Goal: Information Seeking & Learning: Learn about a topic

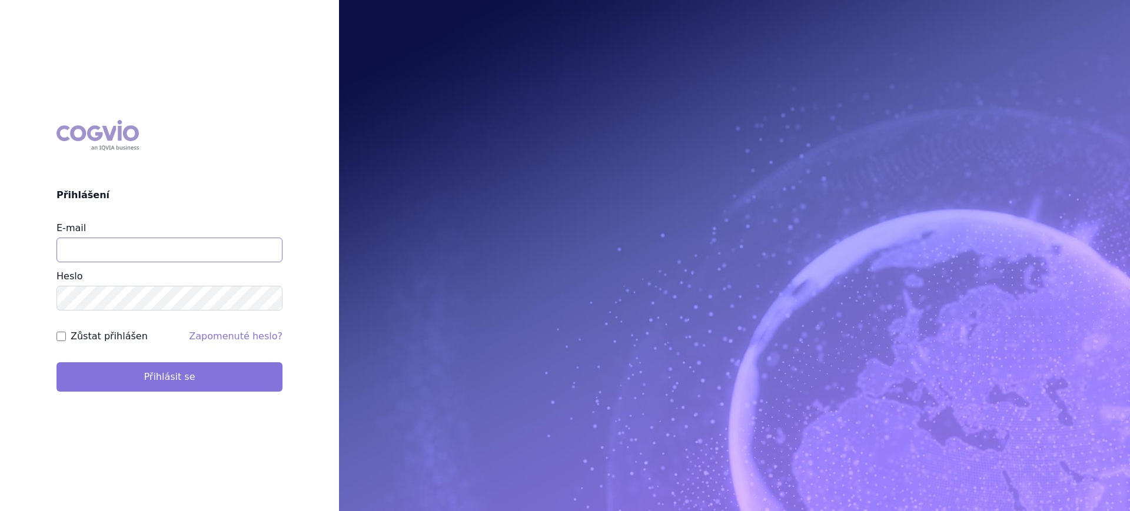
type input "lucie.sichtova@medochemie.com"
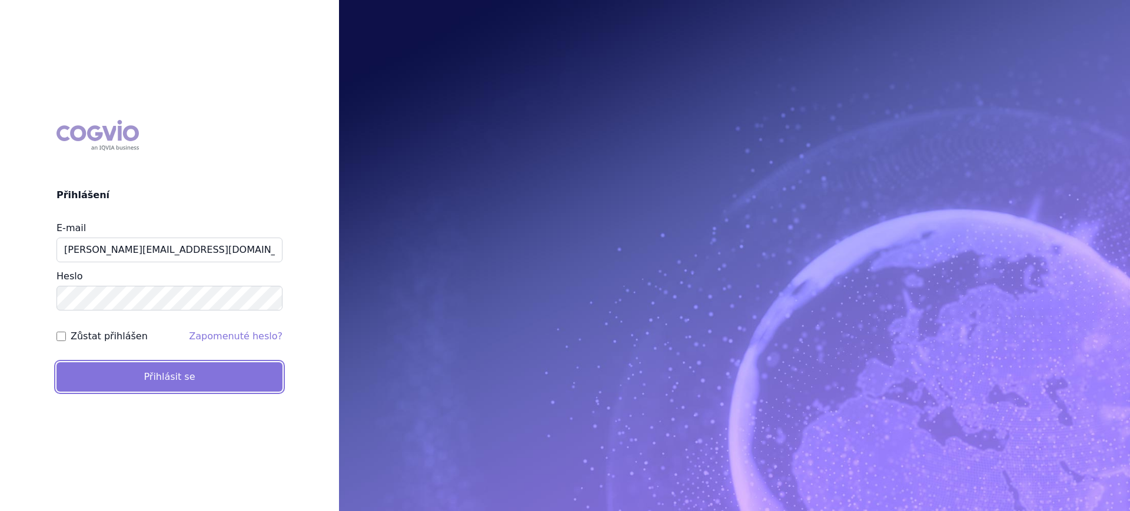
click at [175, 378] on button "Přihlásit se" at bounding box center [169, 376] width 226 height 29
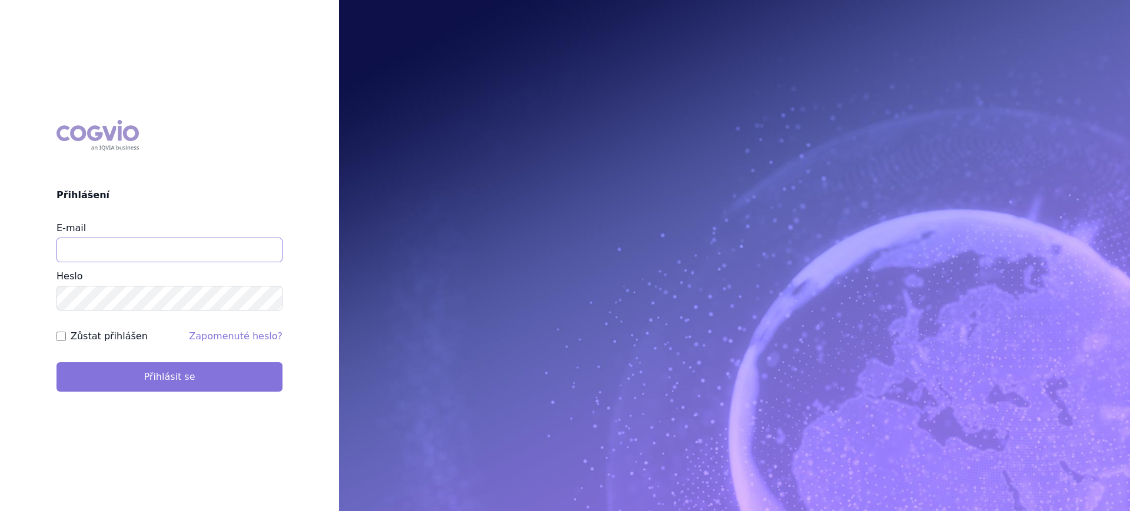
type input "lucie.sichtova@medochemie.com"
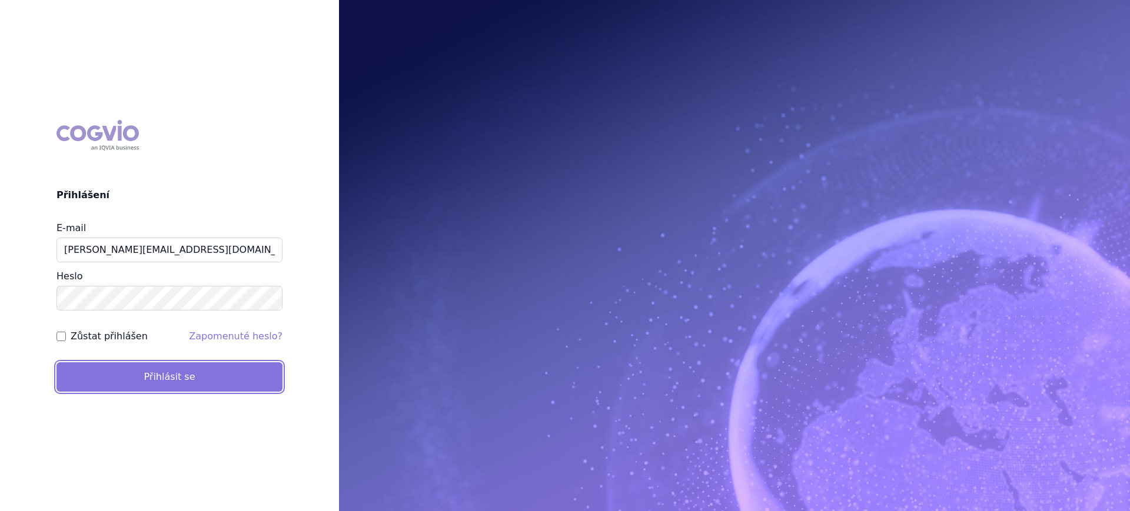
click at [208, 379] on button "Přihlásit se" at bounding box center [169, 376] width 226 height 29
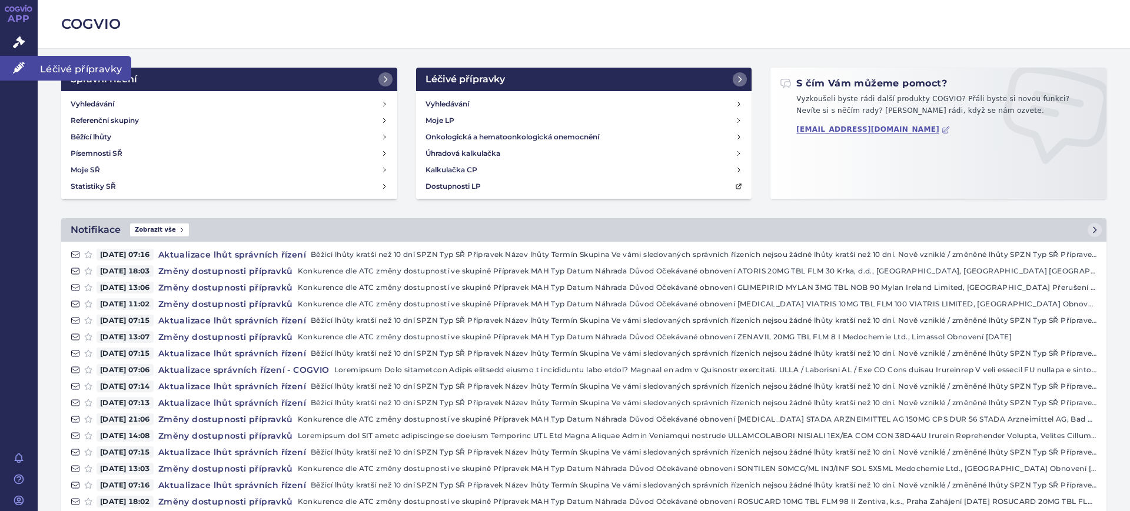
click at [18, 70] on icon at bounding box center [19, 68] width 12 height 12
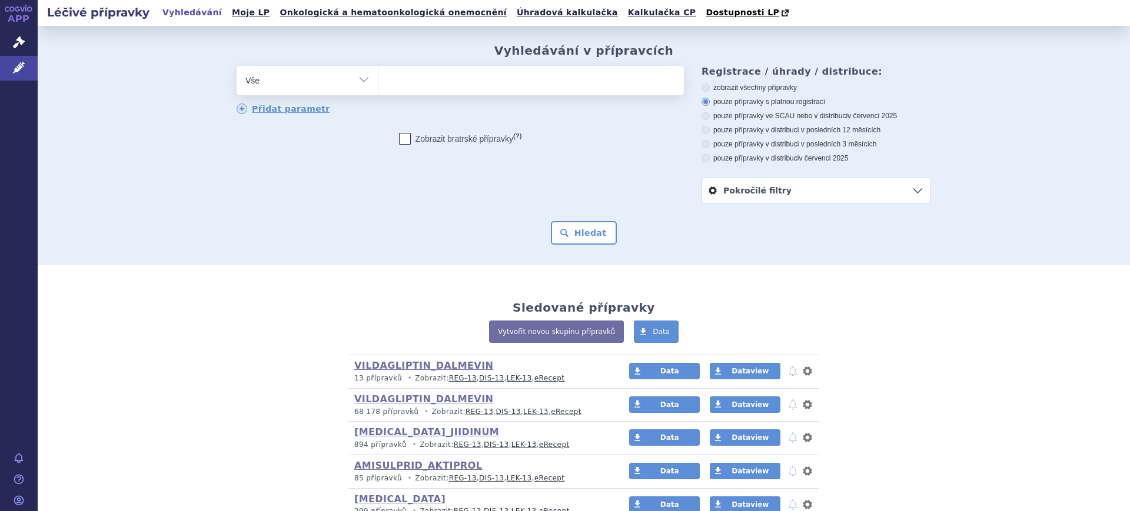
click at [289, 85] on select "Vše Přípravek/SUKL kód MAH VPOIS ATC/Aktivní látka Léková forma Síla" at bounding box center [307, 79] width 141 height 26
select select "filter-atc-group"
click at [237, 66] on select "Vše Přípravek/SUKL kód MAH VPOIS ATC/Aktivní látka Léková forma Síla" at bounding box center [307, 79] width 141 height 26
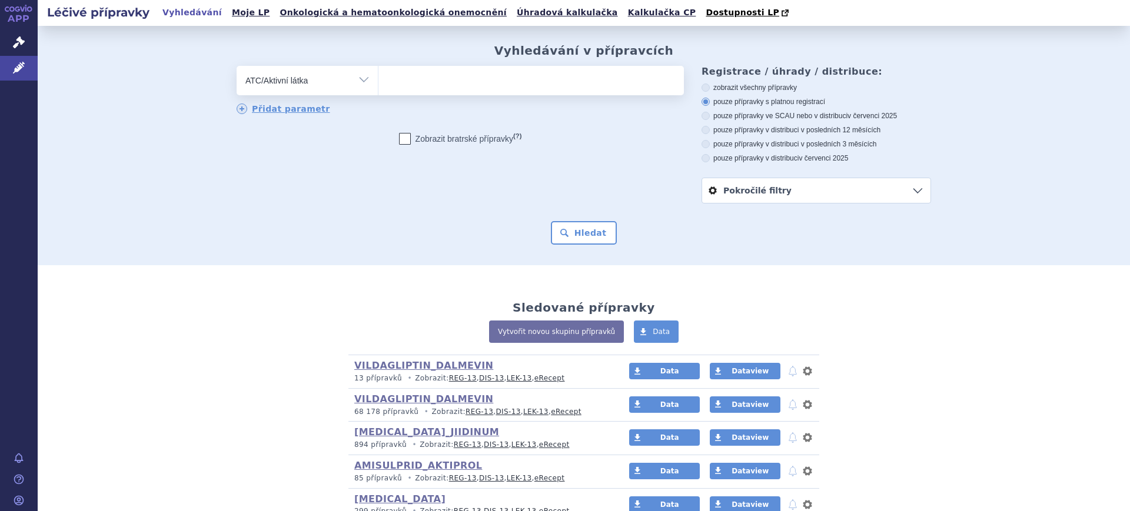
click at [427, 93] on span at bounding box center [530, 80] width 305 height 29
click at [378, 93] on select at bounding box center [378, 79] width 1 height 29
click at [427, 93] on span at bounding box center [530, 80] width 305 height 29
click at [378, 93] on select at bounding box center [378, 79] width 1 height 29
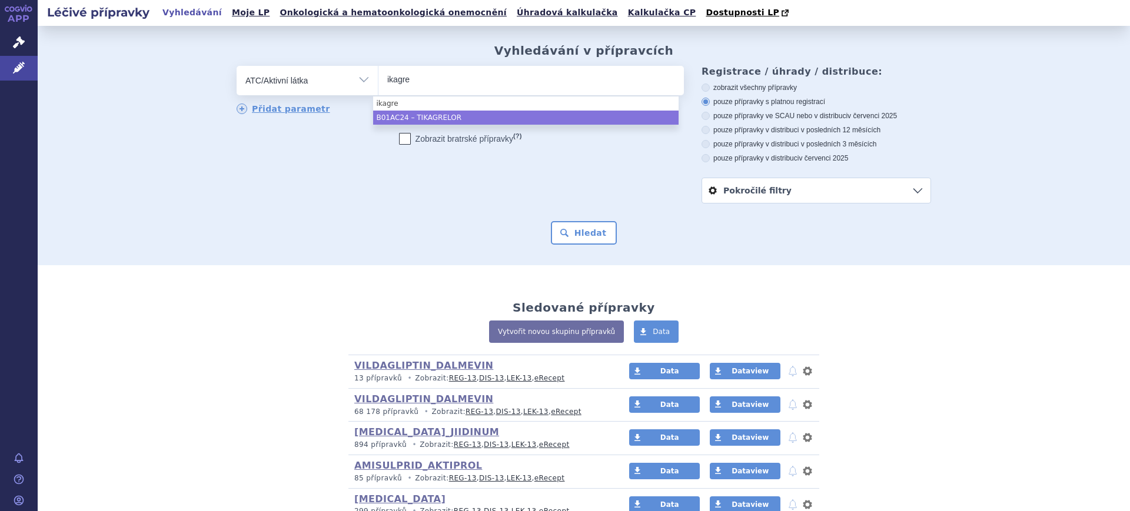
type input "ikagre"
select select "B01AC24"
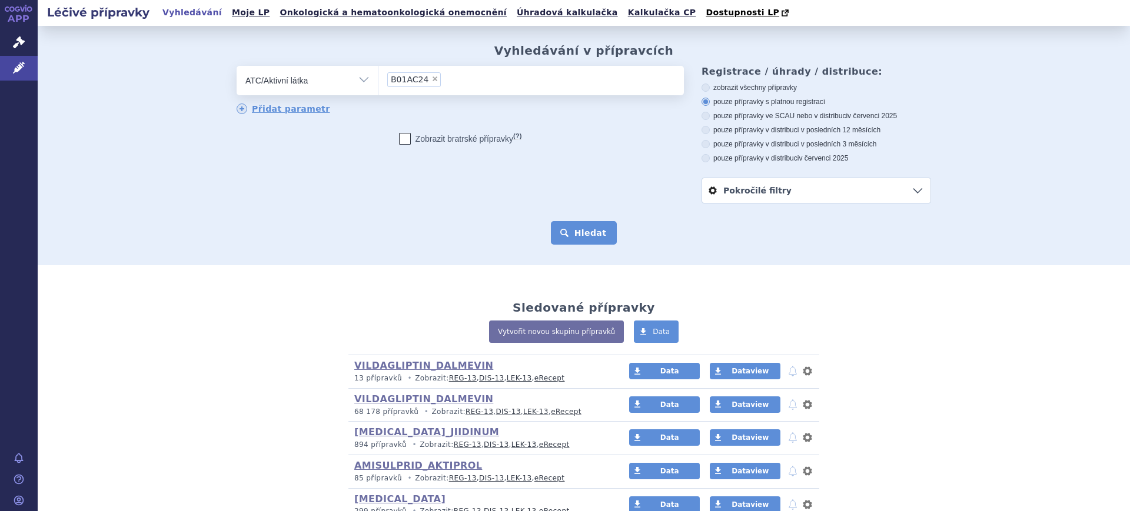
click at [564, 232] on button "Hledat" at bounding box center [584, 233] width 66 height 24
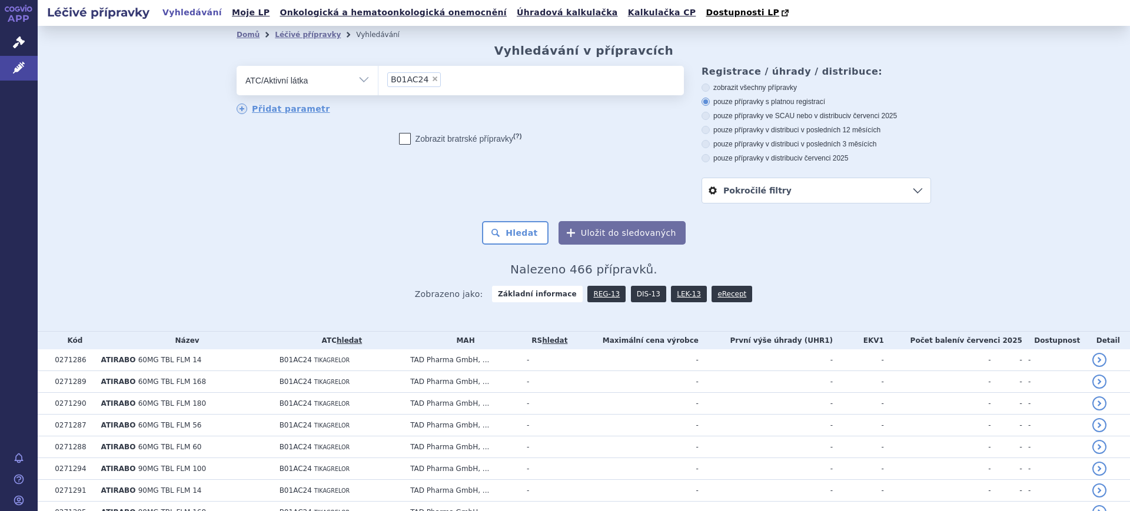
click at [639, 296] on link "DIS-13" at bounding box center [648, 294] width 35 height 16
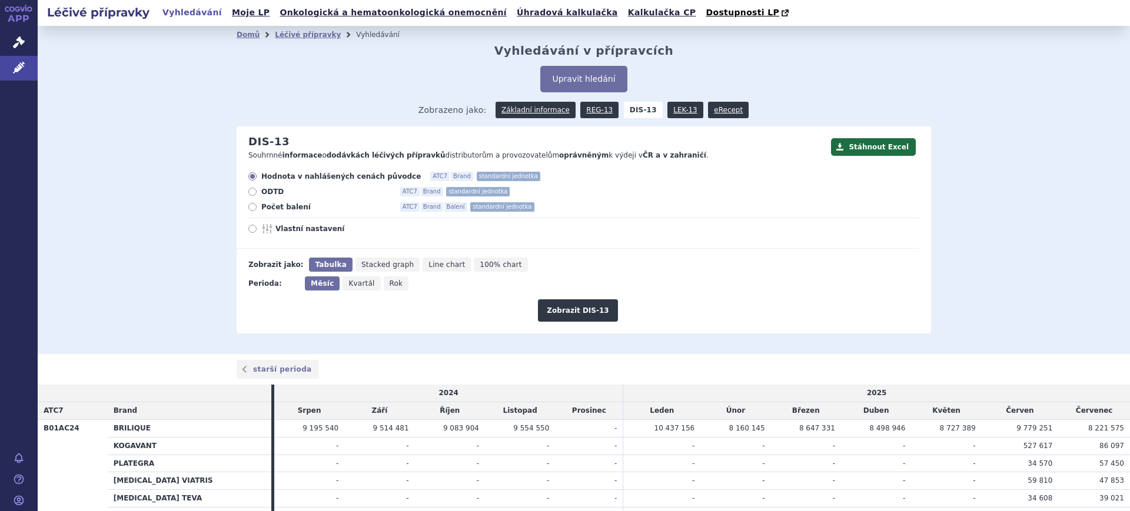
click at [291, 228] on span "Vlastní nastavení" at bounding box center [339, 228] width 129 height 9
click at [257, 228] on input "Vlastní nastavení" at bounding box center [253, 230] width 8 height 8
radio input "true"
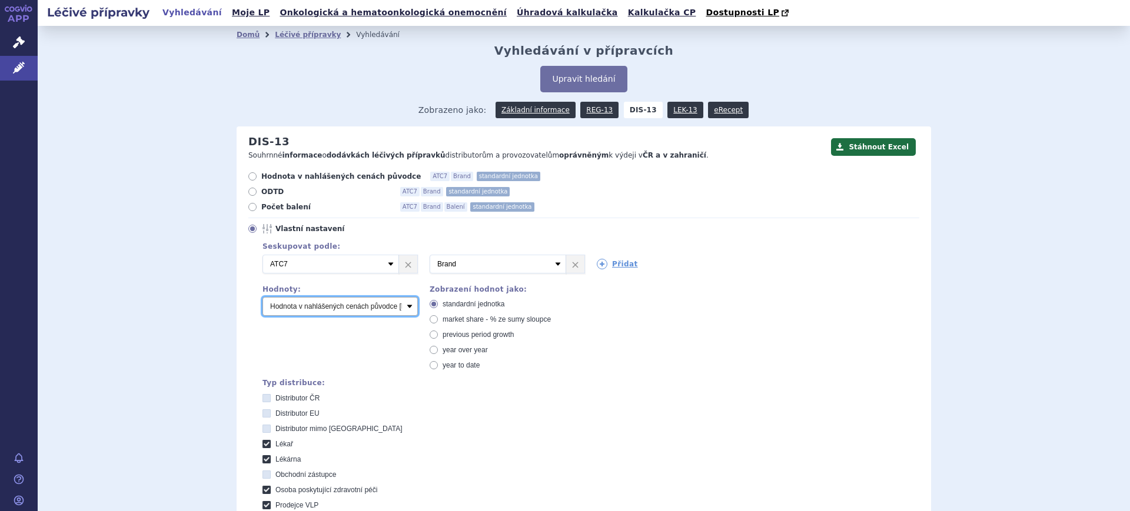
click at [344, 304] on select "Počet balení Hodnota v nahlášených cenách původce [DIS-13] Hodnota v maximálníc…" at bounding box center [339, 306] width 155 height 19
select select "packages"
click at [262, 298] on select "Počet balení Hodnota v nahlášených cenách původce [DIS-13] Hodnota v maximálníc…" at bounding box center [339, 306] width 155 height 19
click at [595, 292] on div "Seskupovat podle: 2 Vyberte groupování ATC3 ATC5 ATC7 Brand Balení SÚKL kód MAH…" at bounding box center [583, 420] width 671 height 362
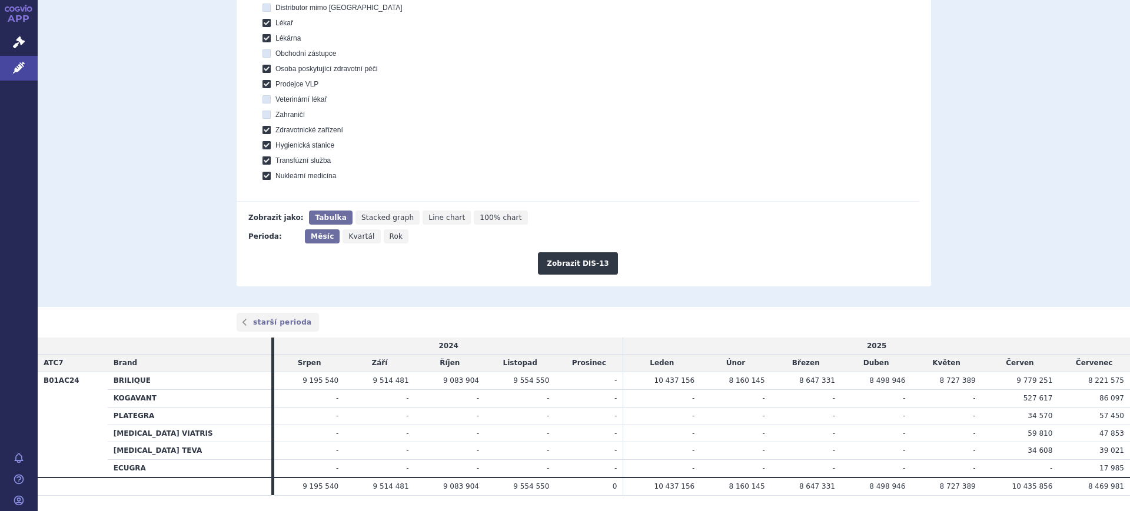
scroll to position [454, 0]
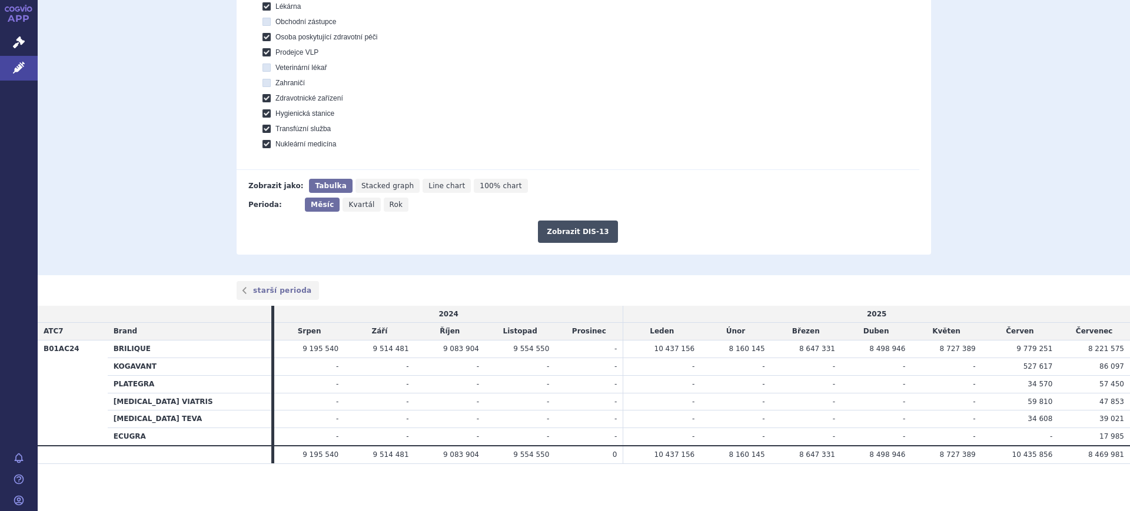
click at [564, 224] on button "Zobrazit DIS-13" at bounding box center [577, 232] width 79 height 22
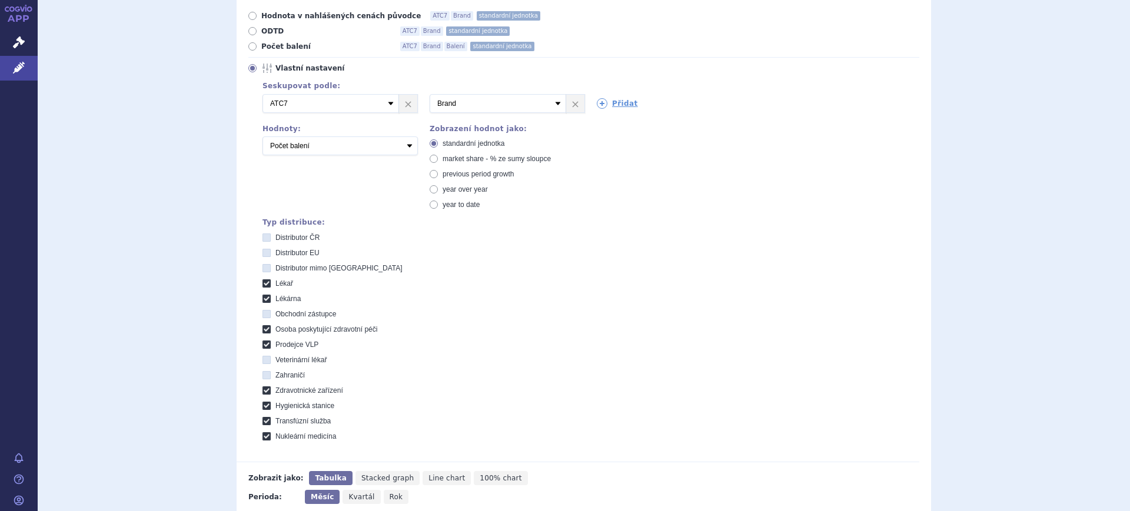
scroll to position [158, 0]
click at [729, 235] on div "Typ distribuce: Distributor ČR Distributor EU Distributor mimo EU Lékař Lékárna…" at bounding box center [585, 332] width 668 height 222
click at [597, 106] on icon at bounding box center [602, 106] width 11 height 11
click at [602, 106] on select "Vyberte groupování ATC3 ATC5 ATC7 Brand Balení SÚKL kód MAH VPOIS Referenční sk…" at bounding box center [665, 105] width 136 height 19
select select "package"
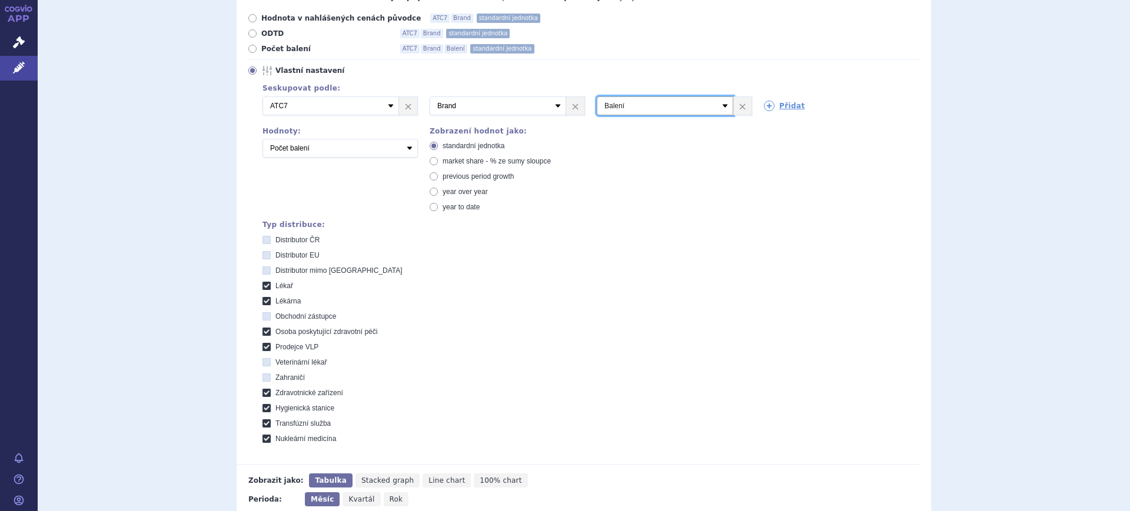
click at [597, 97] on select "Vyberte groupování ATC3 ATC5 ATC7 Brand Balení SÚKL kód MAH VPOIS Referenční sk…" at bounding box center [665, 105] width 136 height 19
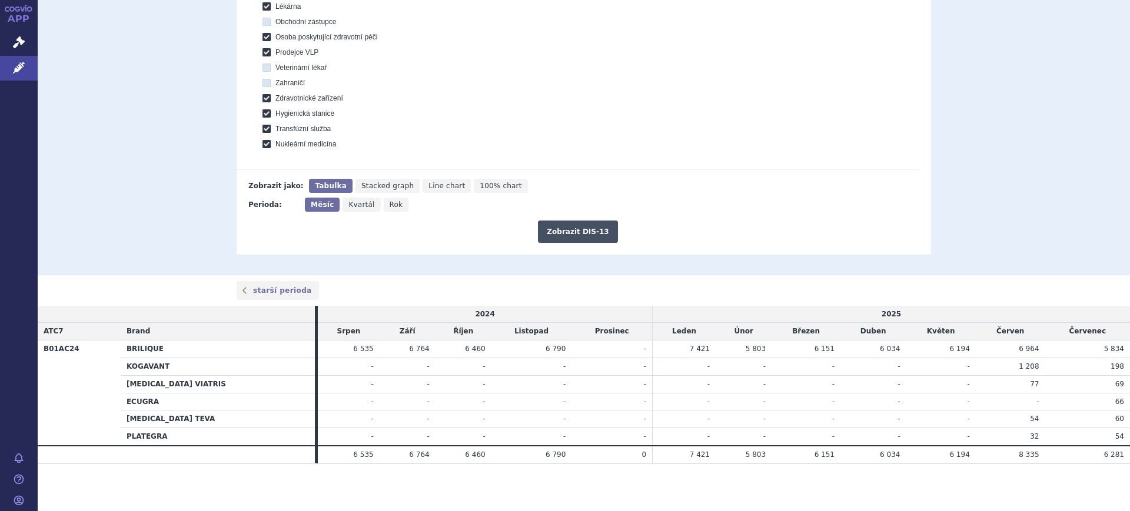
click at [595, 228] on button "Zobrazit DIS-13" at bounding box center [577, 232] width 79 height 22
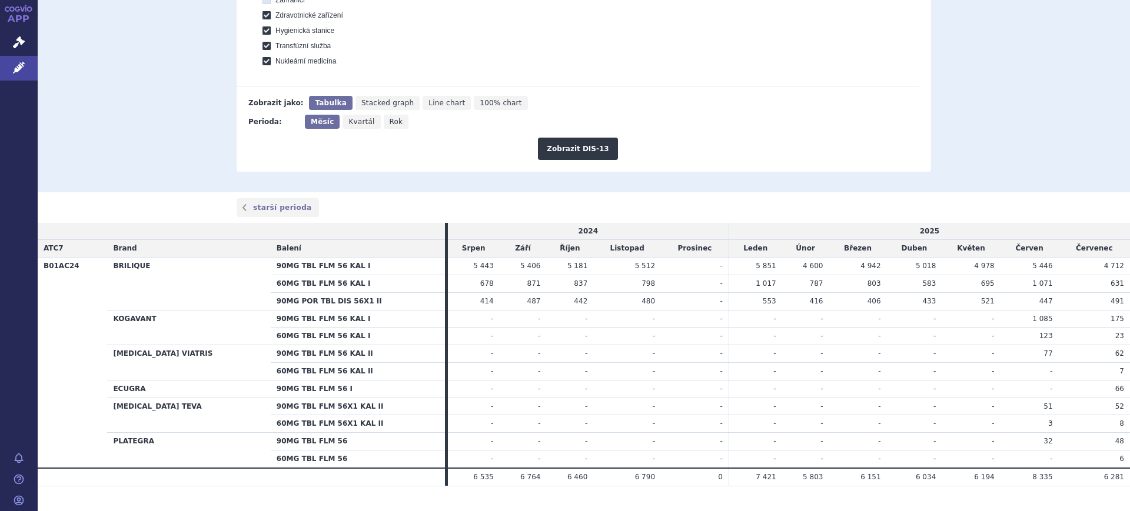
scroll to position [559, 0]
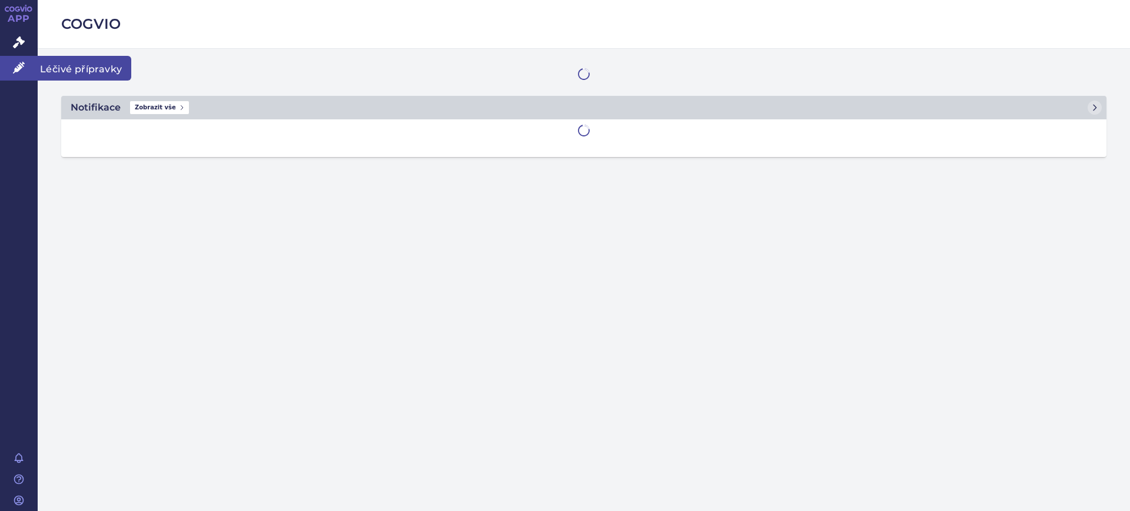
click at [21, 67] on icon at bounding box center [19, 68] width 12 height 12
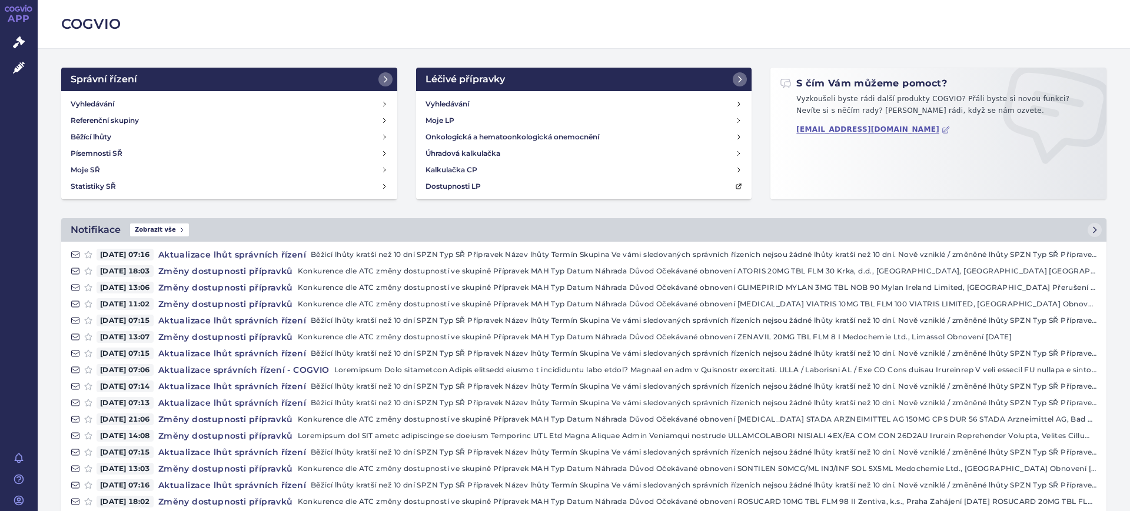
click at [13, 81] on div "APP Správní řízení Léčivé přípravky Notifikace [GEOGRAPHIC_DATA] [PERSON_NAME]" at bounding box center [19, 255] width 38 height 511
click at [20, 73] on link "Léčivé přípravky" at bounding box center [19, 68] width 38 height 25
click at [3, 75] on link "Léčivé přípravky" at bounding box center [19, 68] width 38 height 25
click at [24, 66] on icon at bounding box center [19, 68] width 12 height 12
click at [29, 70] on link "Léčivé přípravky" at bounding box center [19, 68] width 38 height 25
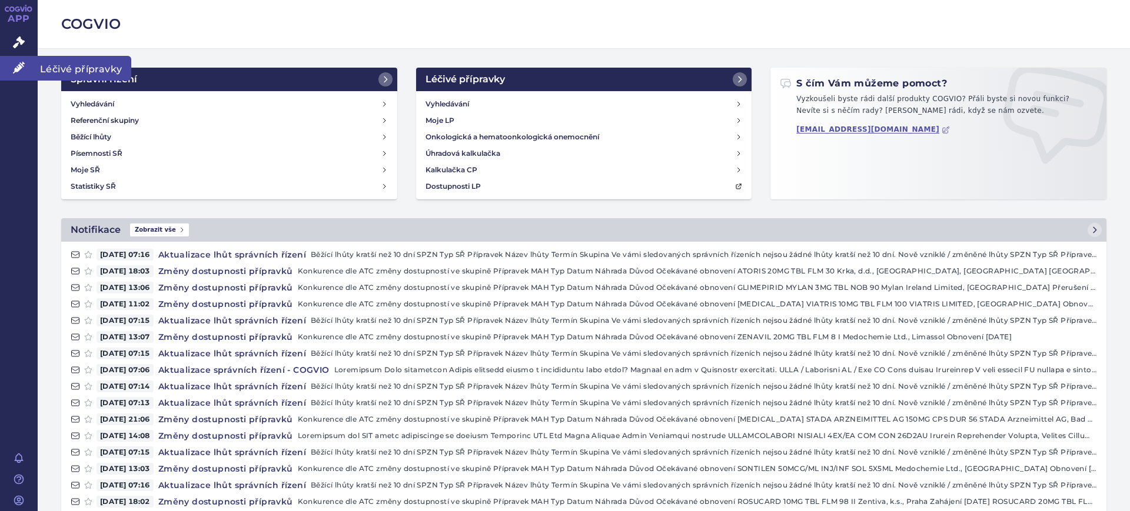
click at [23, 69] on icon at bounding box center [19, 68] width 12 height 12
click at [28, 75] on link "Léčivé přípravky" at bounding box center [19, 68] width 38 height 25
click at [15, 60] on link "Léčivé přípravky" at bounding box center [19, 68] width 38 height 25
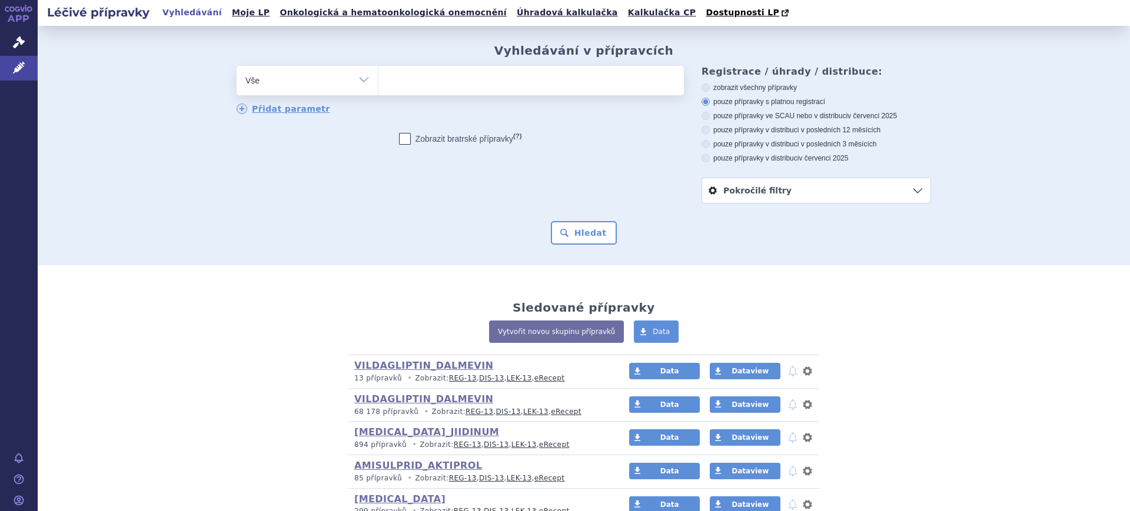
click at [343, 81] on select "Vše Přípravek/SUKL kód MAH VPOIS ATC/Aktivní látka Léková forma Síla" at bounding box center [307, 79] width 141 height 26
select select "filter-atc-group"
click at [237, 66] on select "Vše Přípravek/SUKL kód MAH VPOIS ATC/Aktivní látka Léková forma Síla" at bounding box center [307, 79] width 141 height 26
click at [423, 90] on ul at bounding box center [530, 78] width 305 height 25
click at [378, 90] on select at bounding box center [378, 79] width 1 height 29
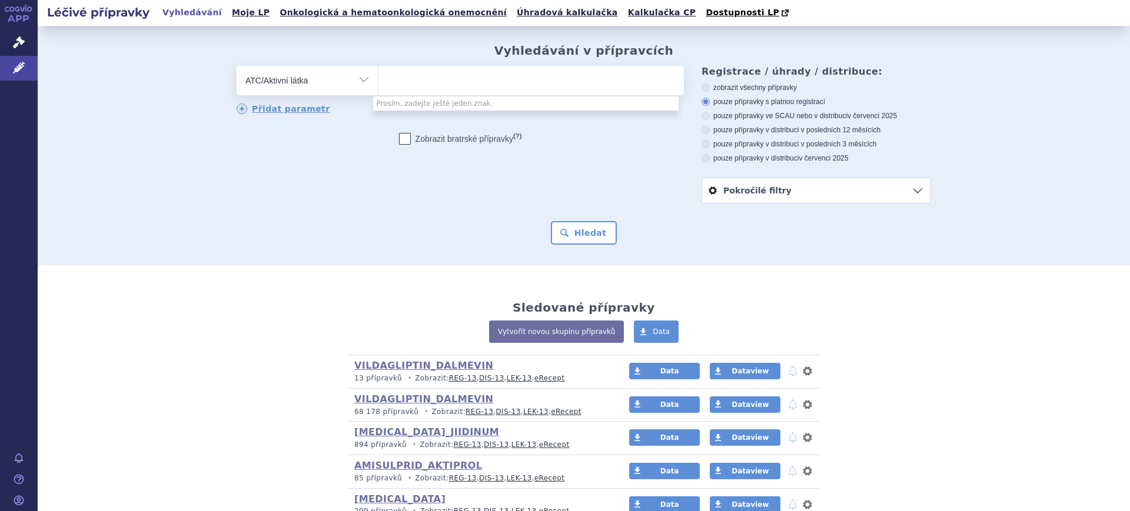
click at [423, 90] on ul at bounding box center [530, 78] width 305 height 25
click at [378, 90] on select at bounding box center [378, 79] width 1 height 29
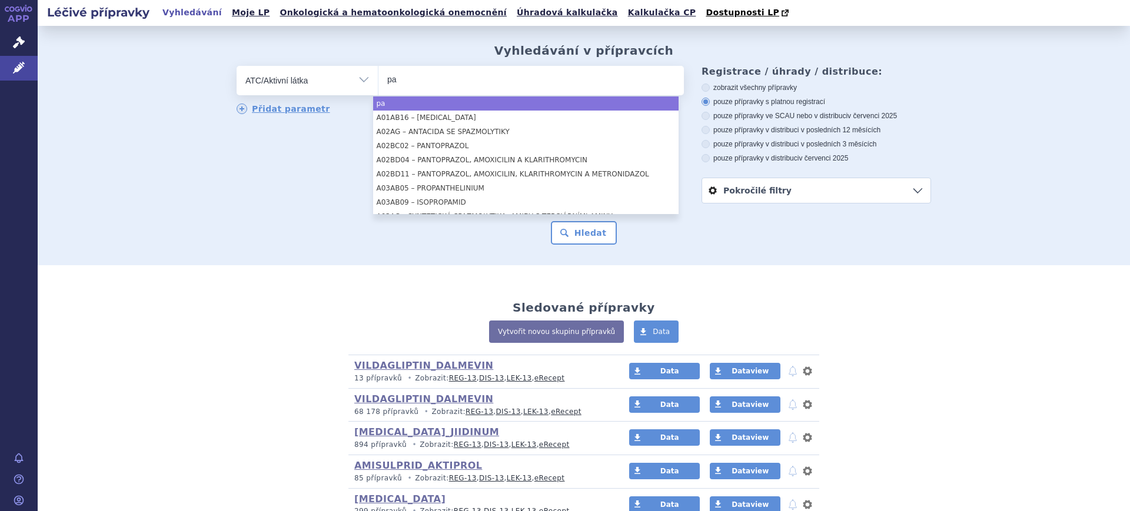
type input "p"
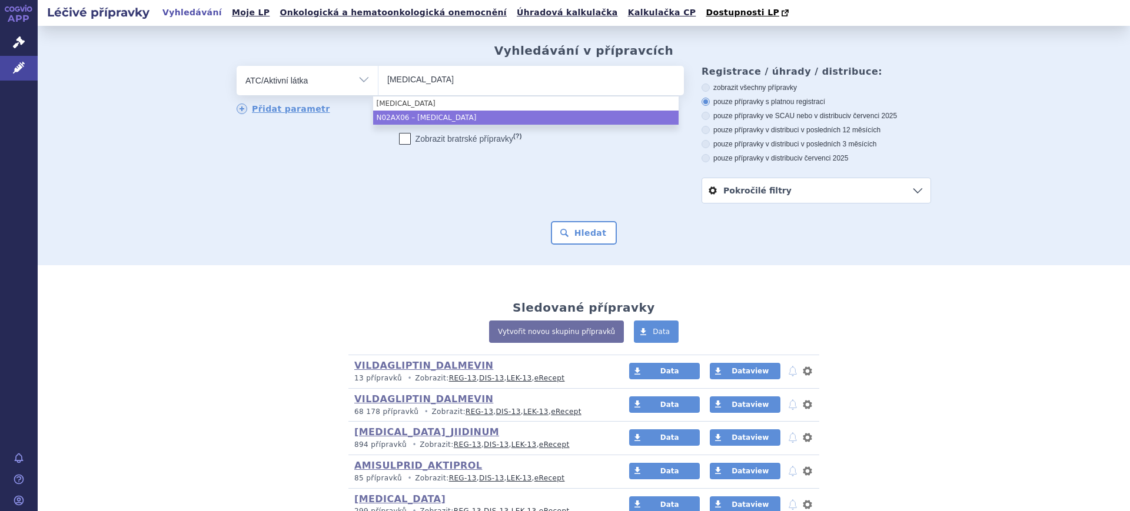
type input "tapentadol"
select select "N02AX06"
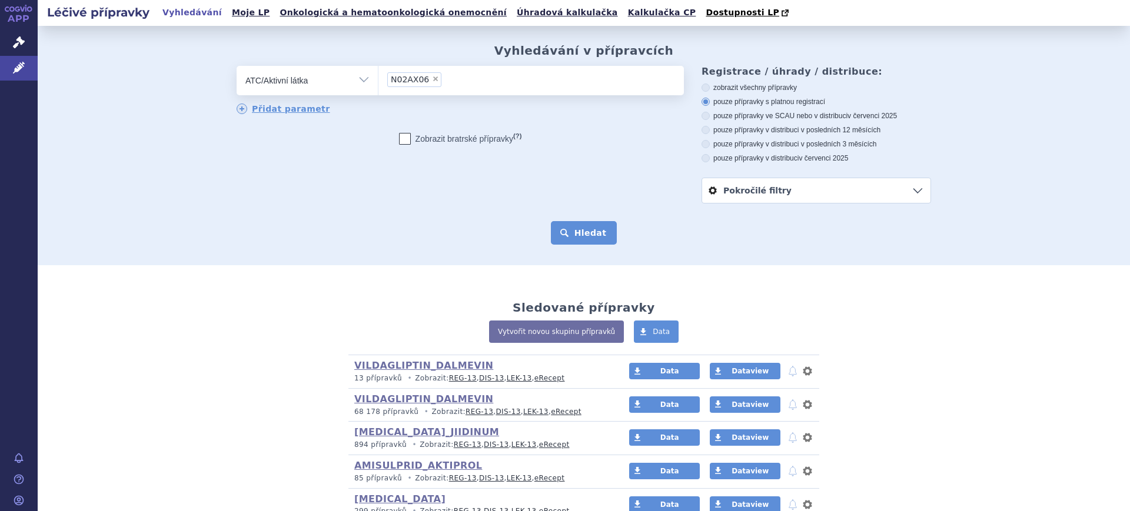
click at [573, 231] on button "Hledat" at bounding box center [584, 233] width 66 height 24
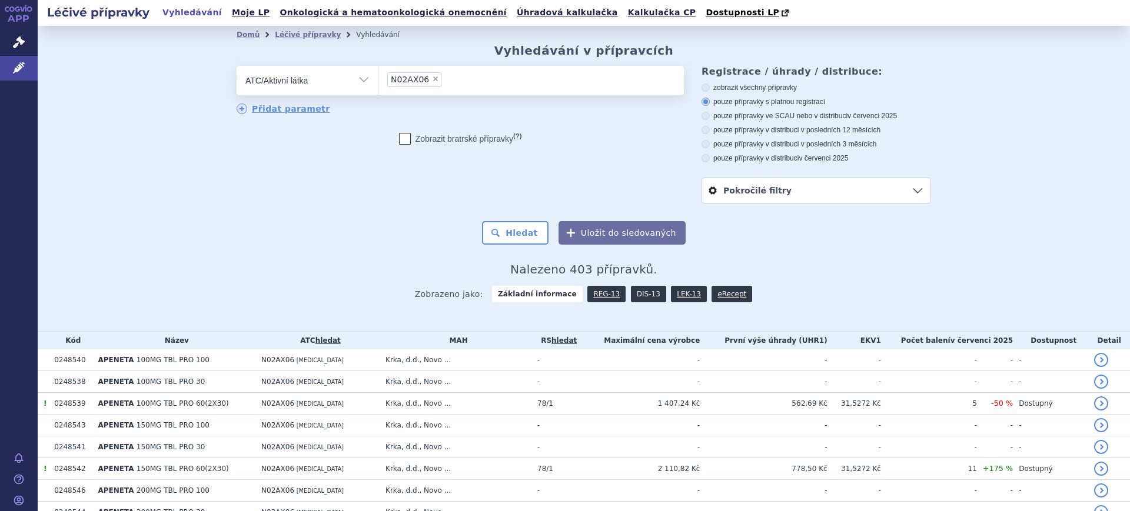
click at [631, 297] on link "DIS-13" at bounding box center [648, 294] width 35 height 16
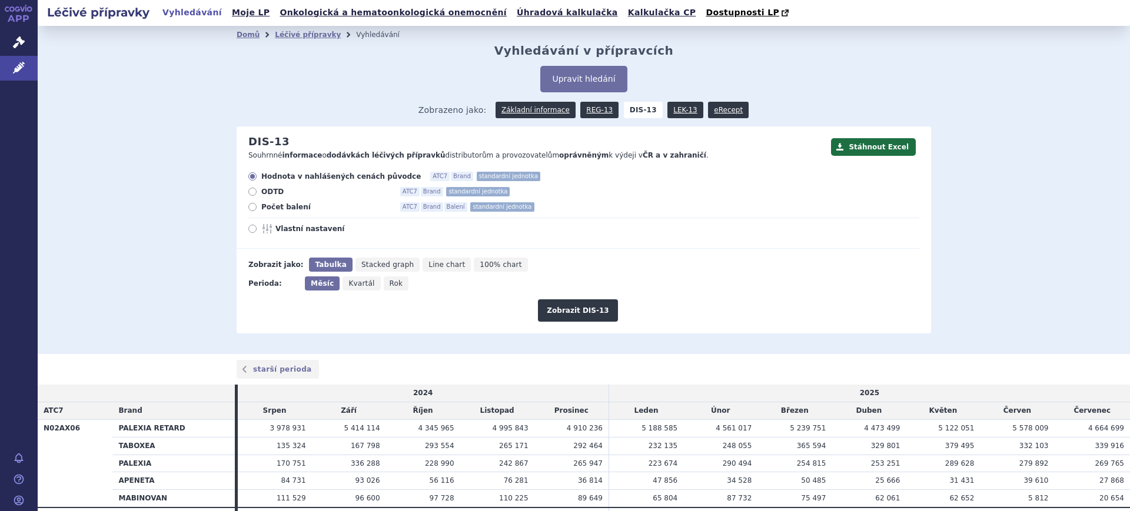
click at [296, 228] on span "Vlastní nastavení" at bounding box center [339, 228] width 129 height 9
click at [257, 228] on input "Vlastní nastavení" at bounding box center [253, 230] width 8 height 8
radio input "true"
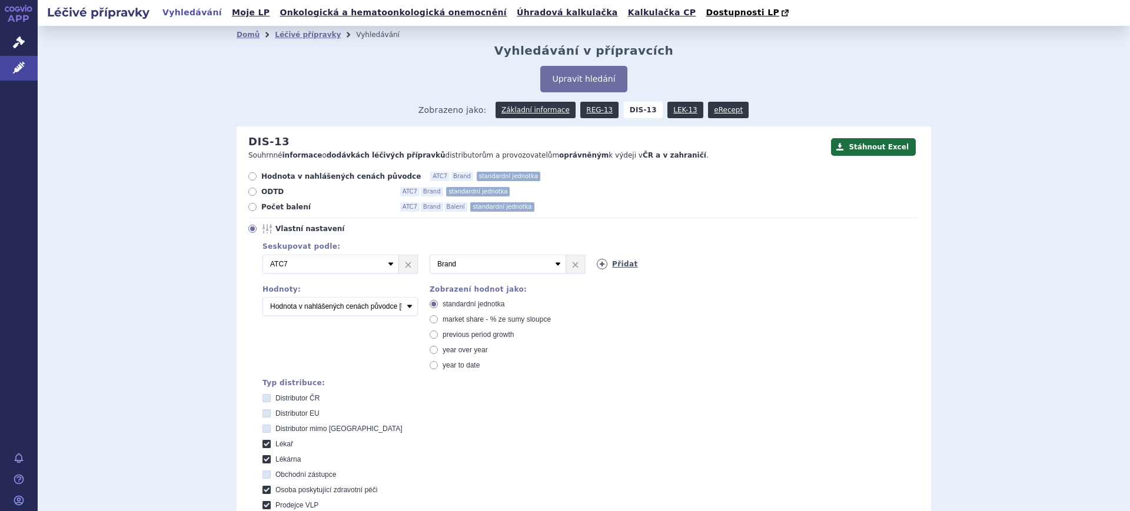
click at [598, 266] on icon at bounding box center [602, 264] width 11 height 11
click at [598, 266] on select "Vyberte groupování ATC3 ATC5 ATC7 Brand Balení SÚKL kód MAH VPOIS Referenční sk…" at bounding box center [665, 264] width 136 height 19
select select "package"
click at [597, 255] on select "Vyberte groupování ATC3 ATC5 ATC7 Brand Balení SÚKL kód MAH VPOIS Referenční sk…" at bounding box center [665, 264] width 136 height 19
click at [348, 306] on select "Počet balení Hodnota v nahlášených cenách původce [DIS-13] Hodnota v maximálníc…" at bounding box center [339, 306] width 155 height 19
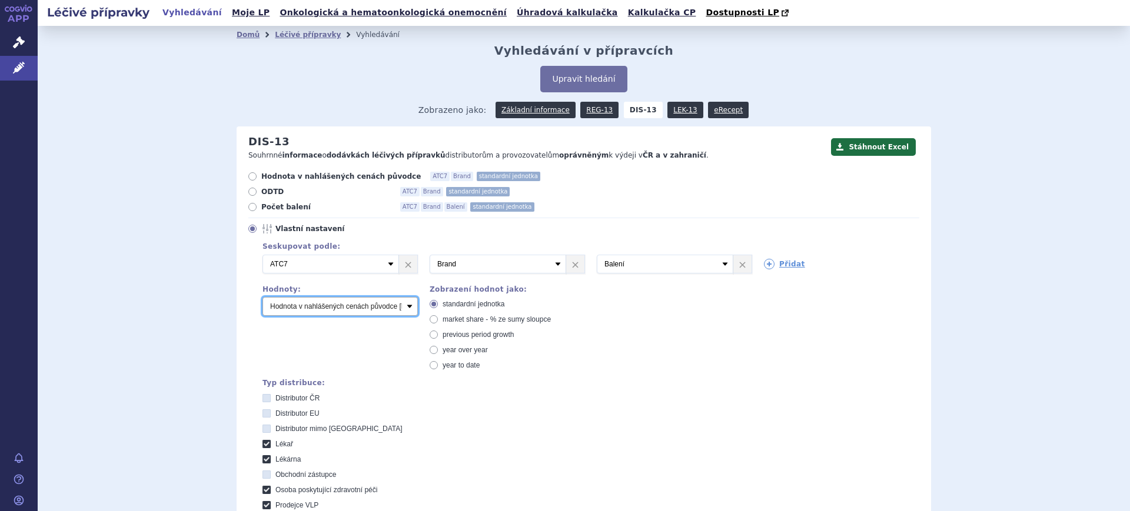
select select "packages"
click at [262, 298] on select "Počet balení Hodnota v nahlášených cenách původce [DIS-13] Hodnota v maximálníc…" at bounding box center [339, 306] width 155 height 19
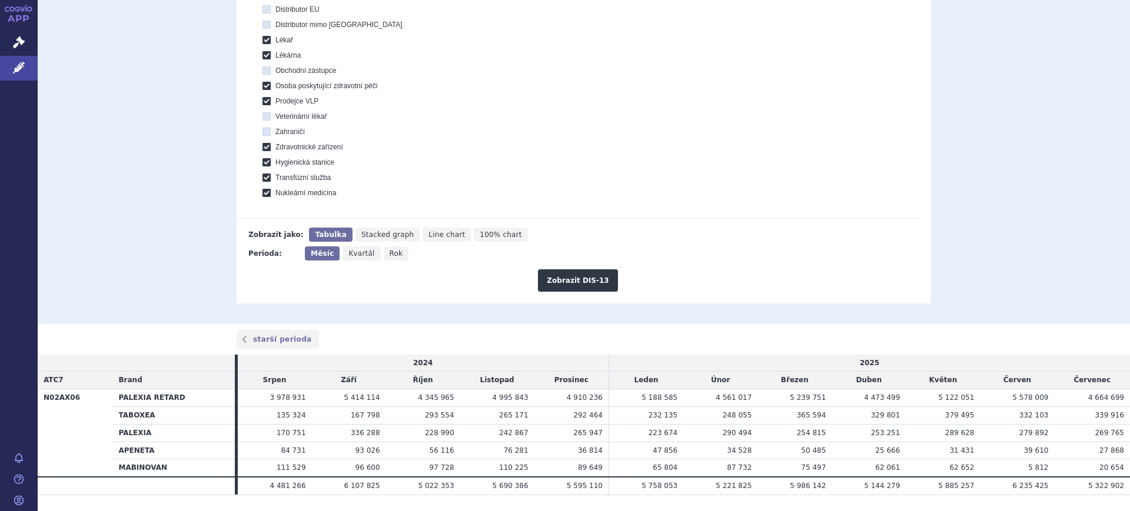
scroll to position [432, 0]
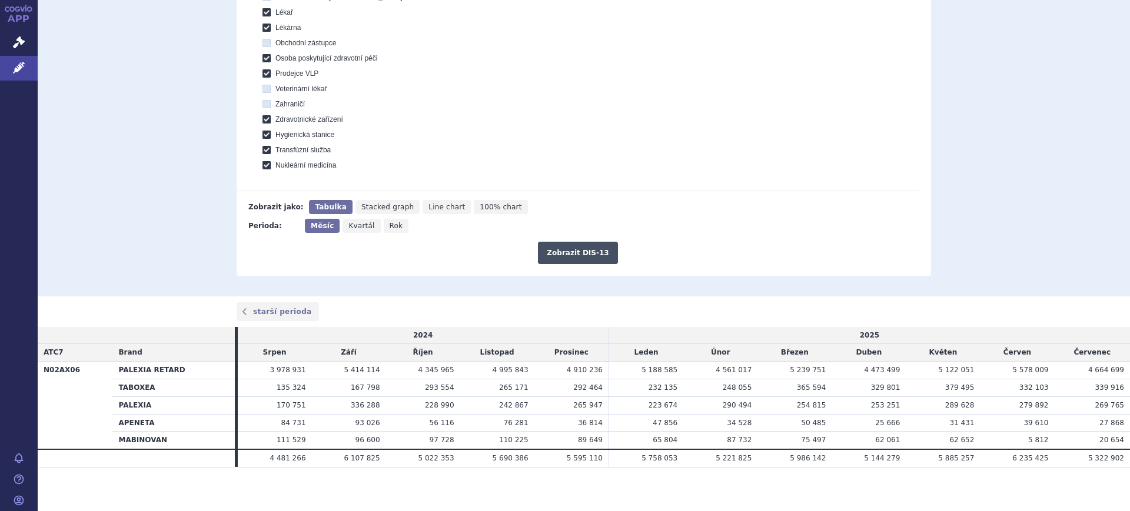
click at [593, 245] on button "Zobrazit DIS-13" at bounding box center [577, 253] width 79 height 22
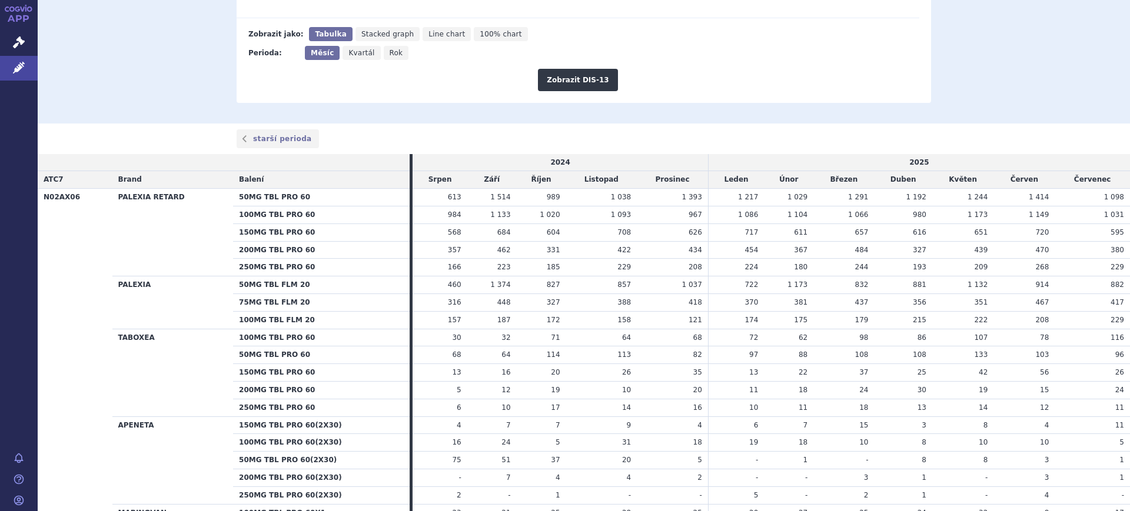
scroll to position [752, 0]
